Goal: Check status: Check status

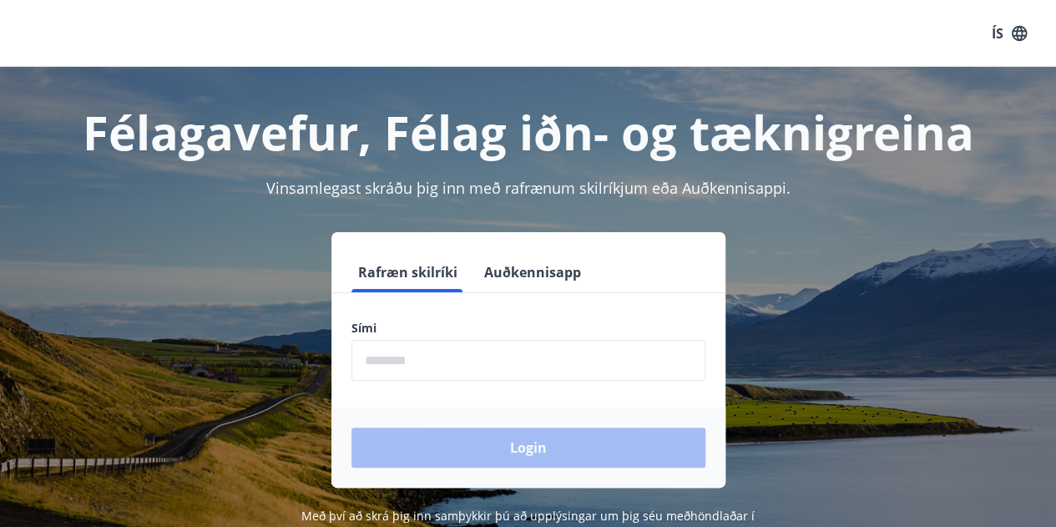
click at [414, 355] on input "phone" at bounding box center [528, 360] width 354 height 41
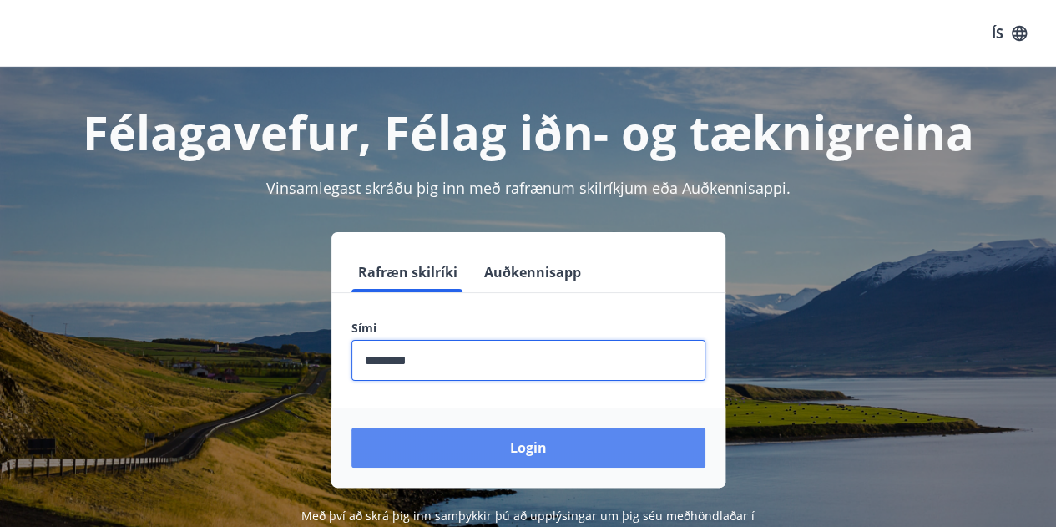
type input "********"
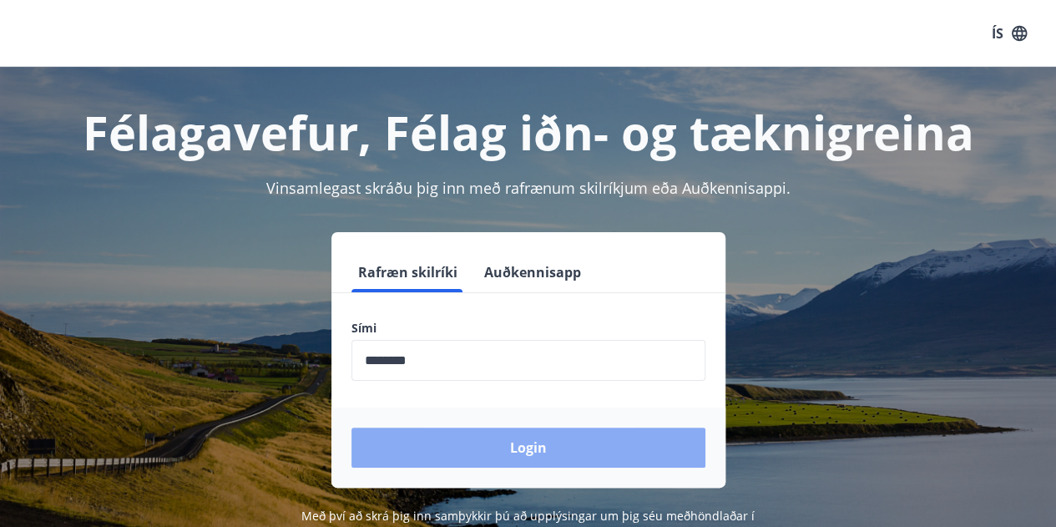
click at [505, 452] on button "Login" at bounding box center [528, 447] width 354 height 40
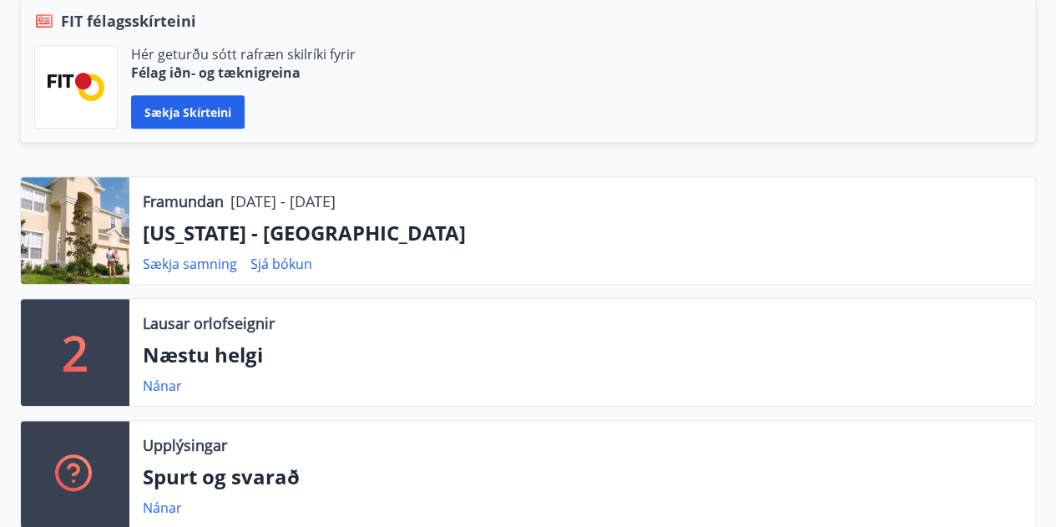
scroll to position [401, 0]
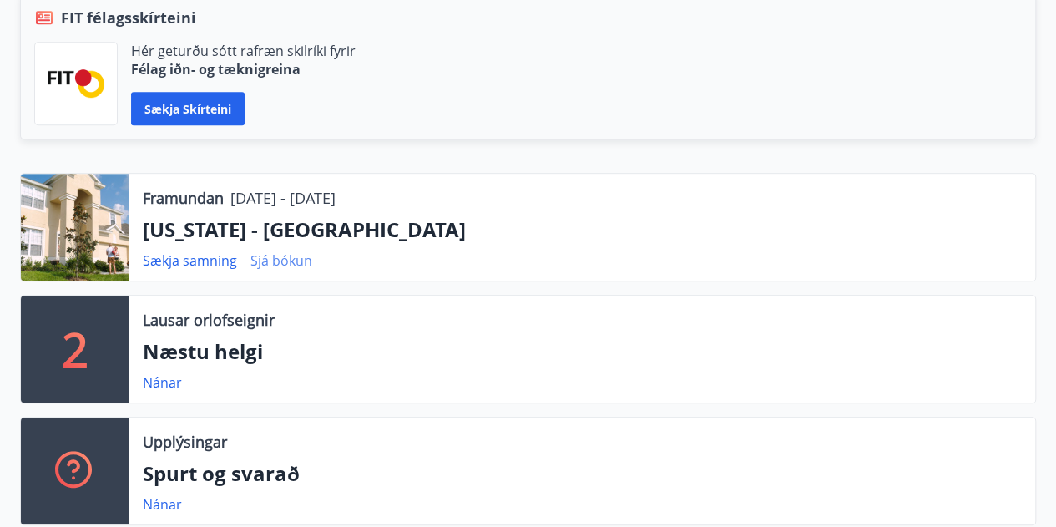
click at [284, 254] on link "Sjá bókun" at bounding box center [281, 260] width 62 height 18
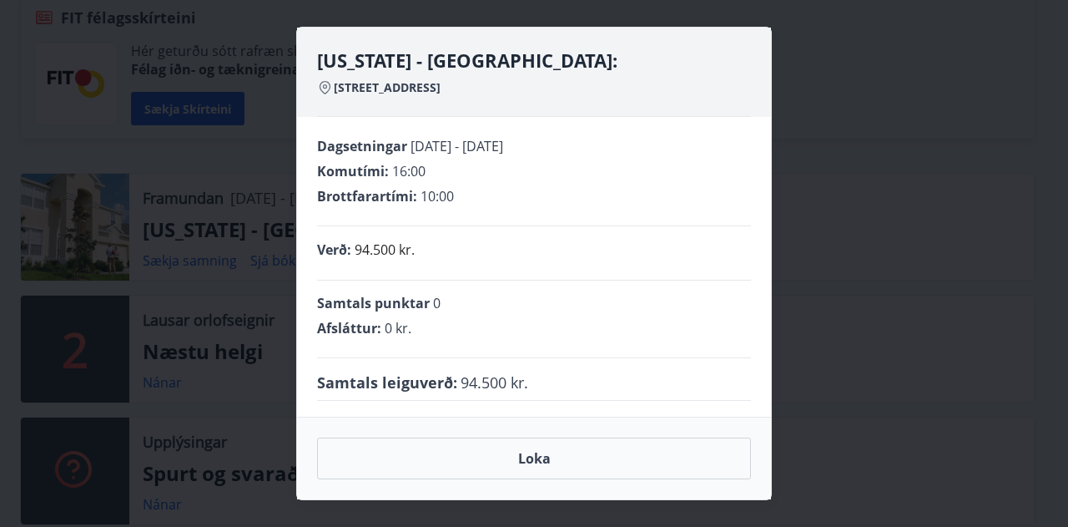
click at [858, 229] on div "Florida - Orlando: 2705 Manesty Lane, Kissimee FL 34747, Windsor Hill Dagsetnin…" at bounding box center [534, 263] width 1068 height 527
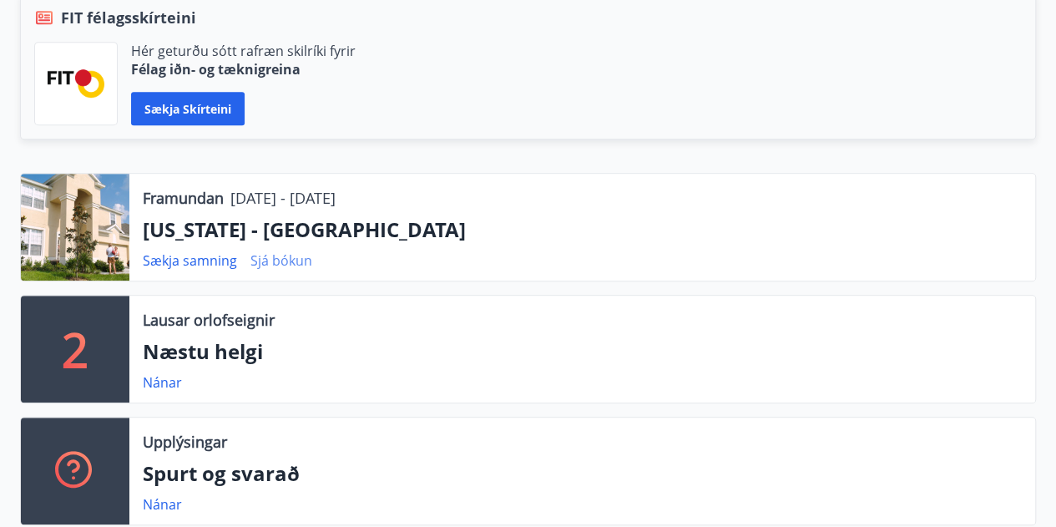
click at [299, 256] on link "Sjá bókun" at bounding box center [281, 260] width 62 height 18
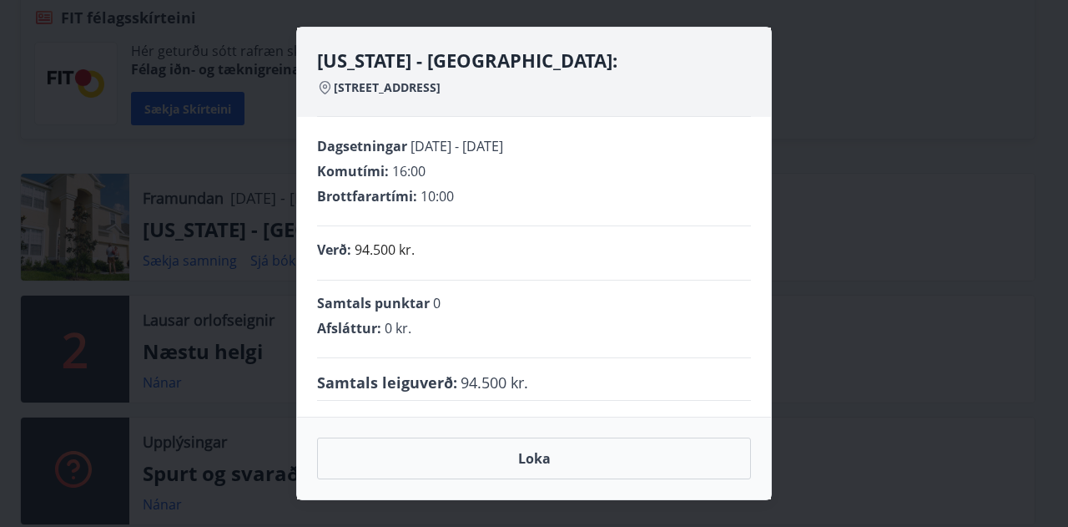
click at [890, 268] on div "Florida - Orlando: 2705 Manesty Lane, Kissimee FL 34747, Windsor Hill Dagsetnin…" at bounding box center [534, 263] width 1068 height 527
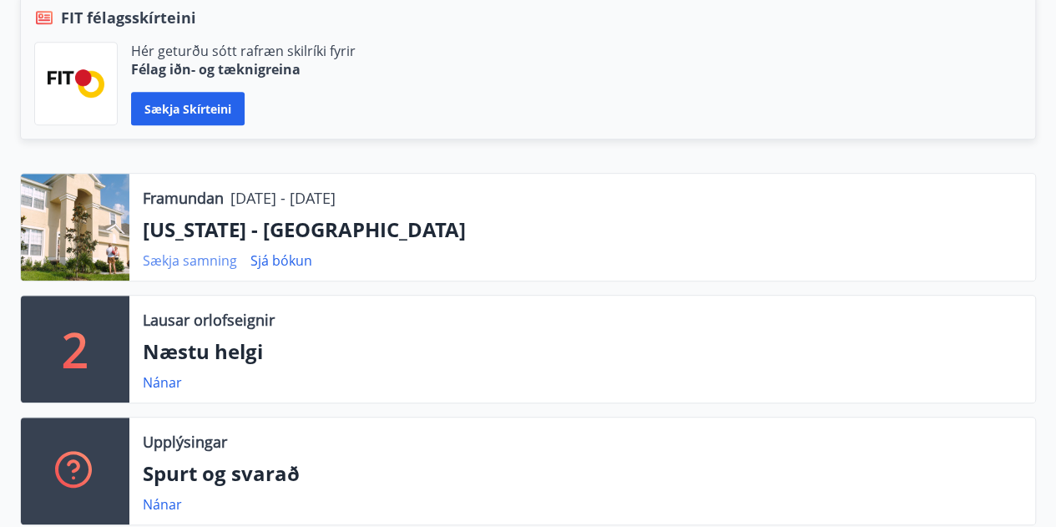
click at [217, 260] on link "Sækja samning" at bounding box center [190, 260] width 94 height 18
